Goal: Navigation & Orientation: Find specific page/section

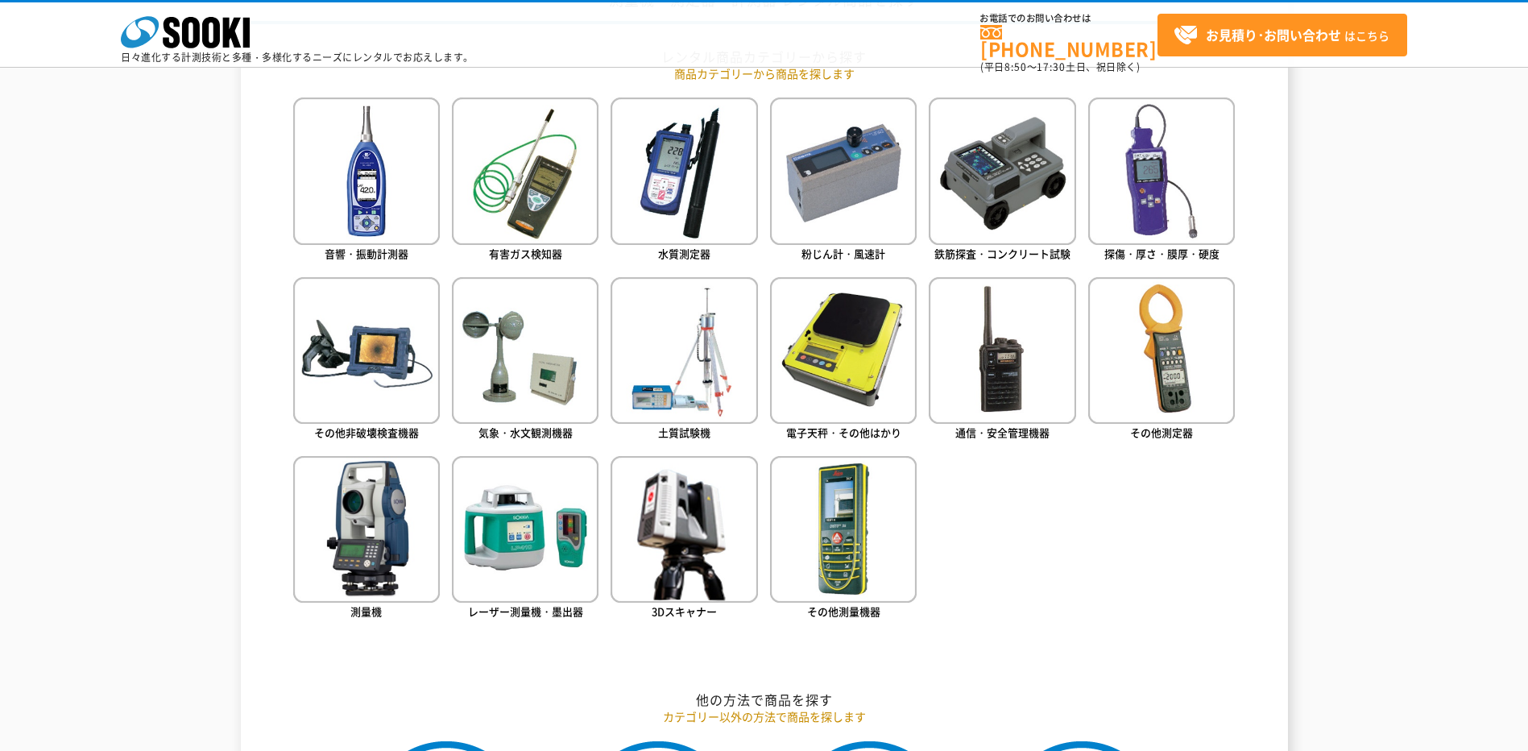
scroll to position [725, 0]
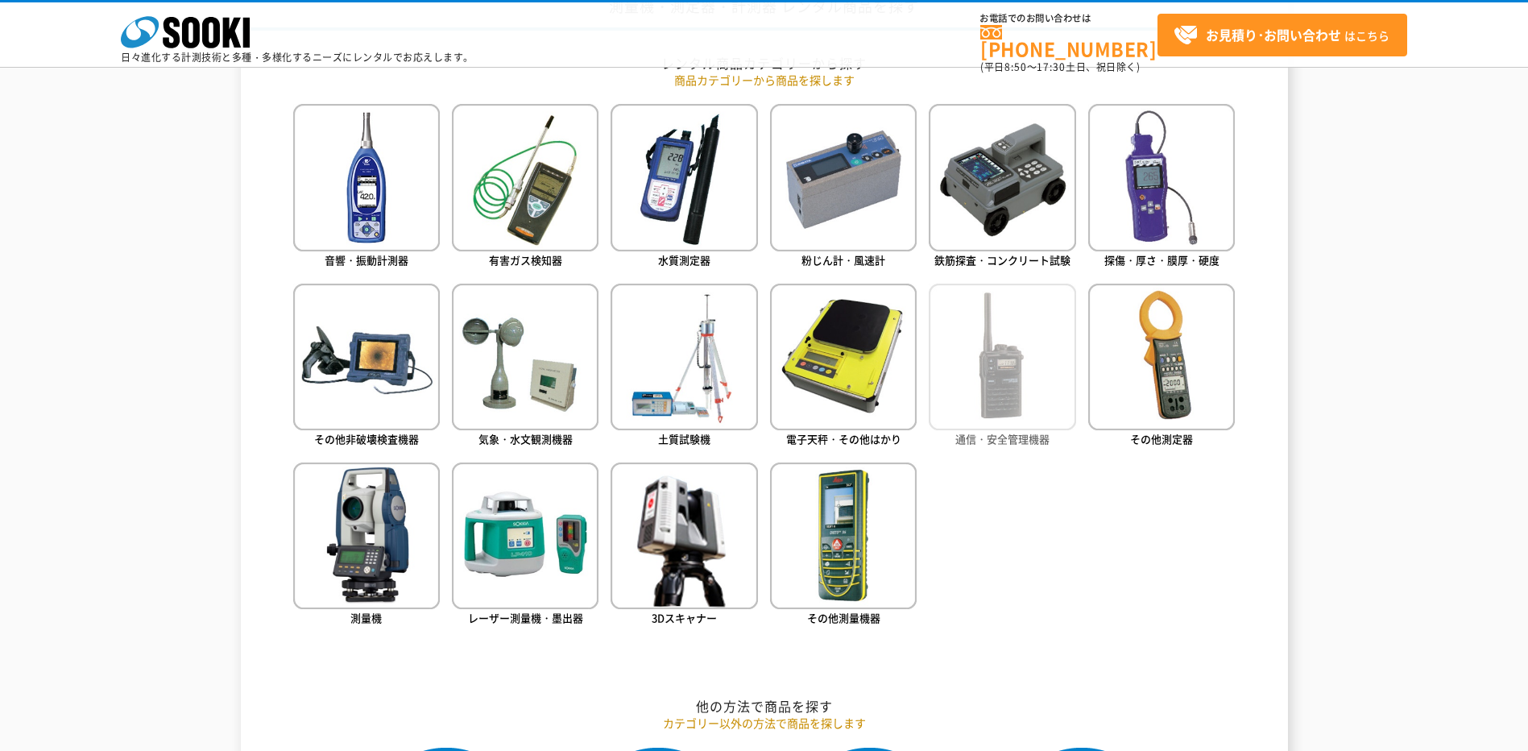
click at [1039, 396] on img at bounding box center [1002, 357] width 147 height 147
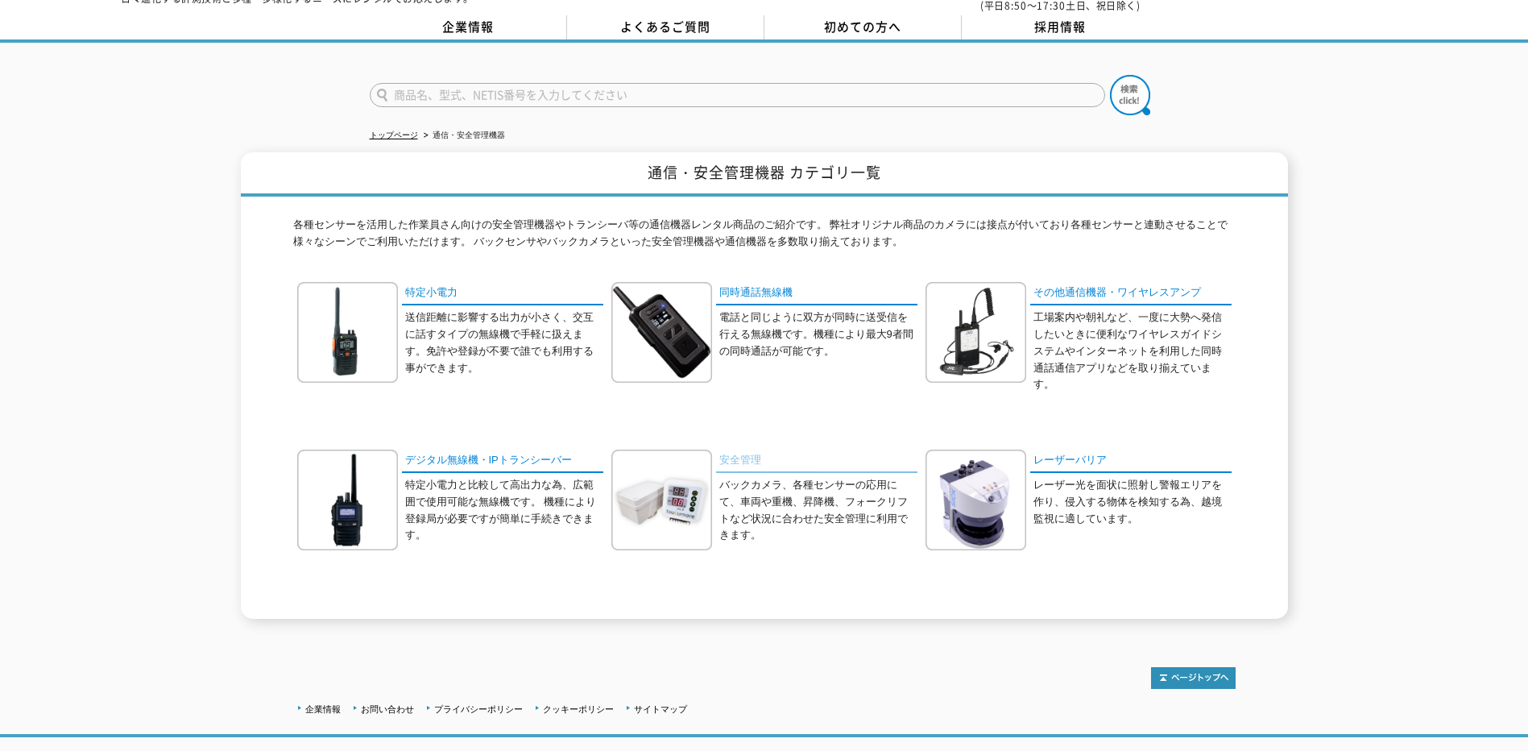
scroll to position [148, 0]
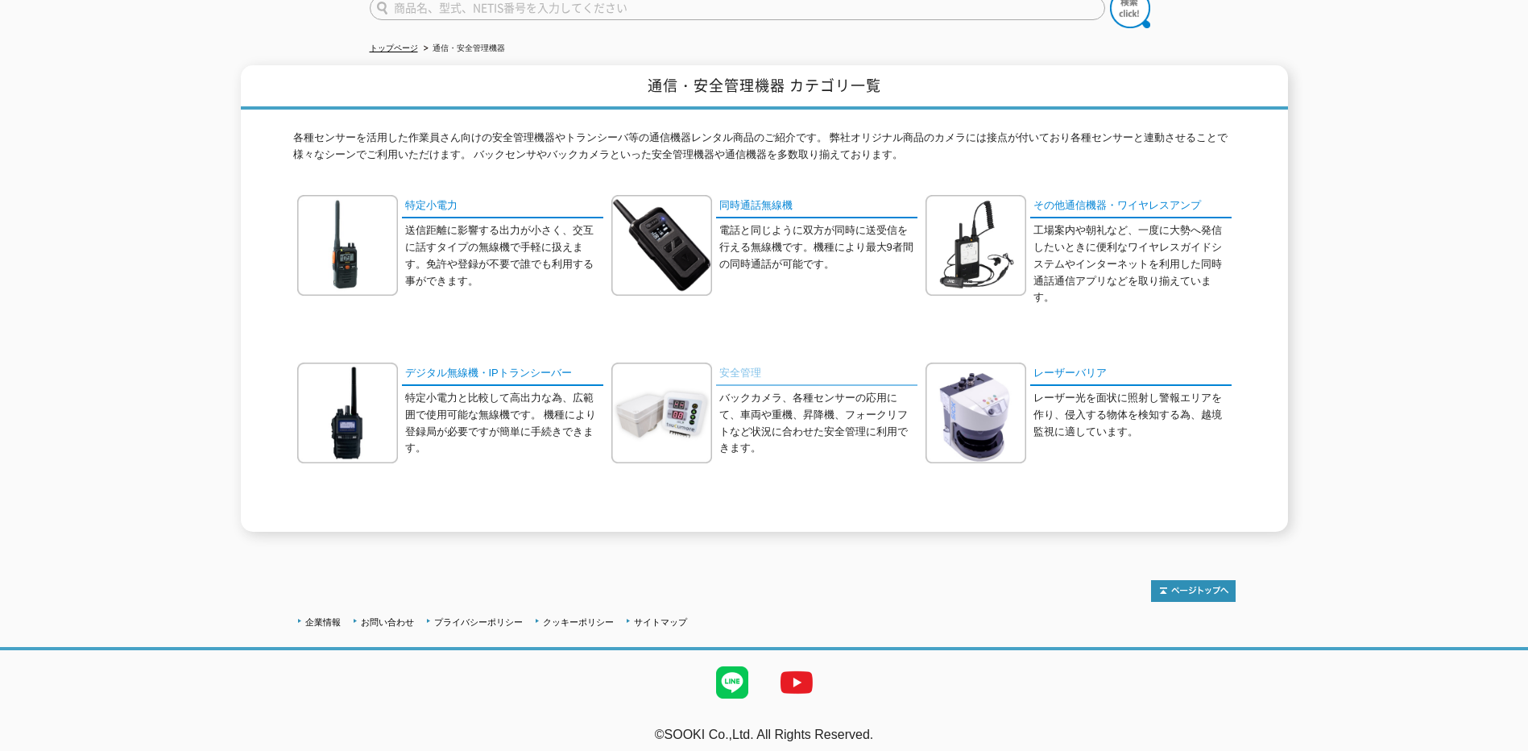
click at [725, 362] on link "安全管理" at bounding box center [816, 373] width 201 height 23
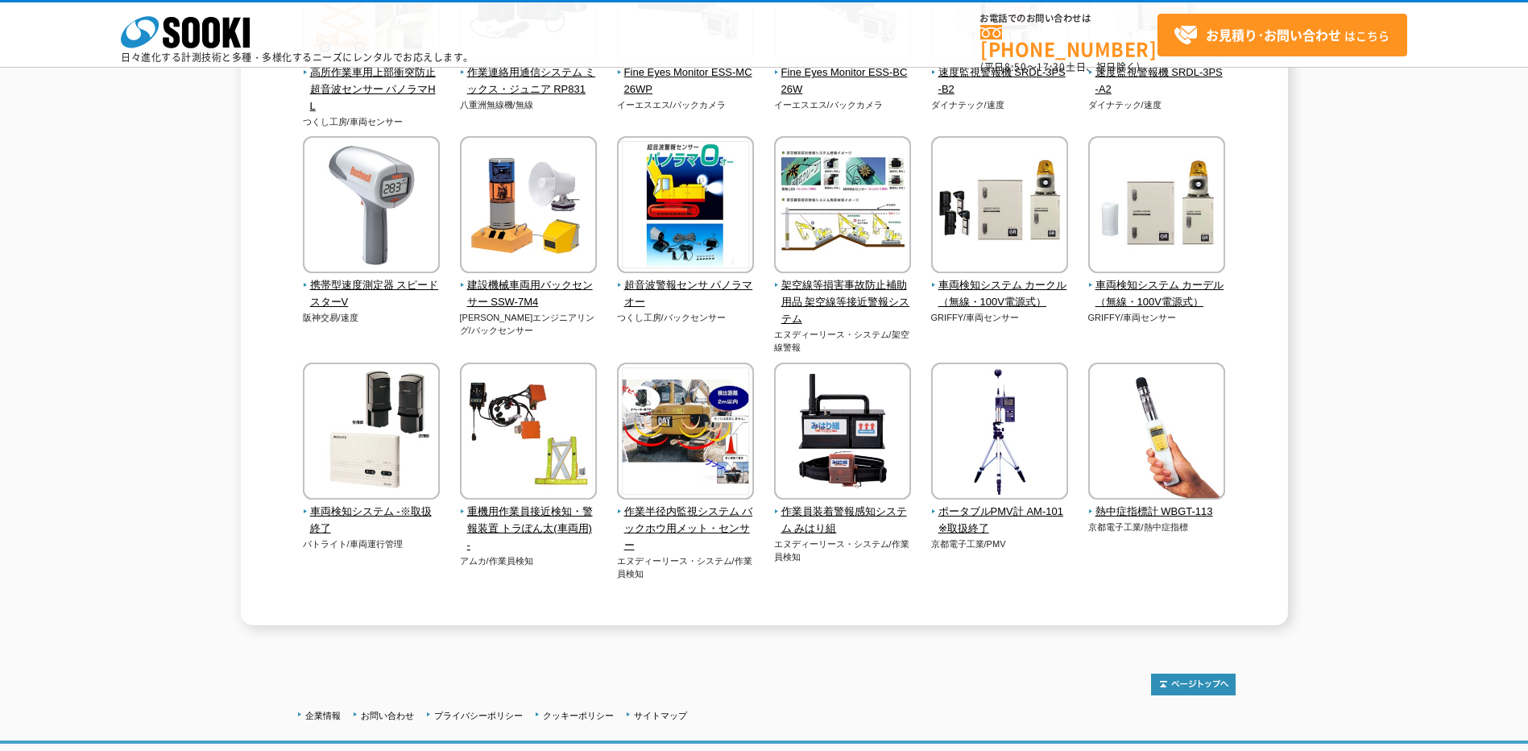
scroll to position [2994, 0]
